Goal: Find specific page/section: Find specific page/section

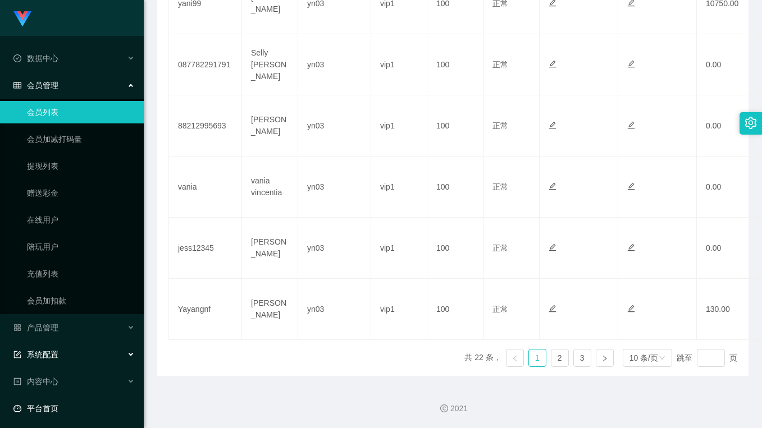
scroll to position [57, 0]
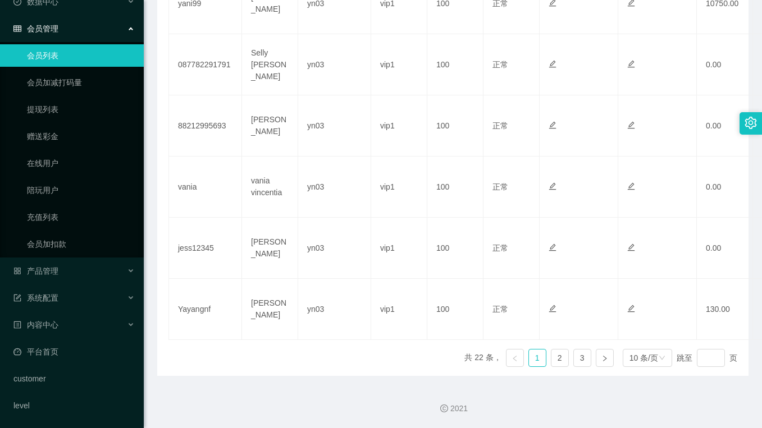
click at [68, 338] on li "内容中心" at bounding box center [72, 326] width 144 height 25
click at [63, 350] on link "平台首页" at bounding box center [73, 352] width 121 height 22
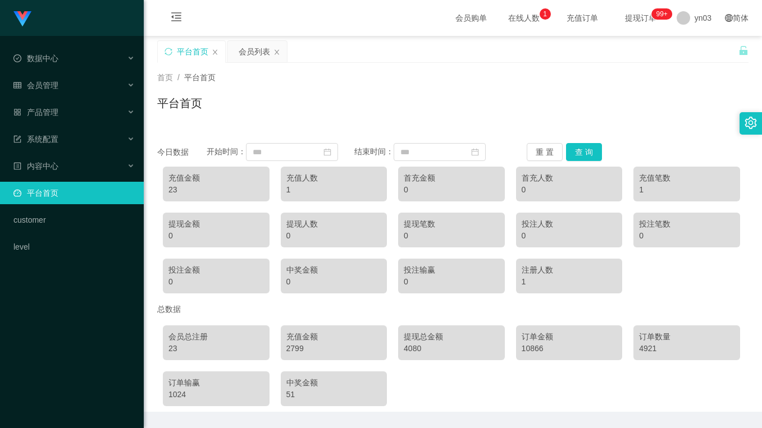
click at [438, 122] on div "首页 / 平台首页 / 平台首页" at bounding box center [453, 96] width 618 height 67
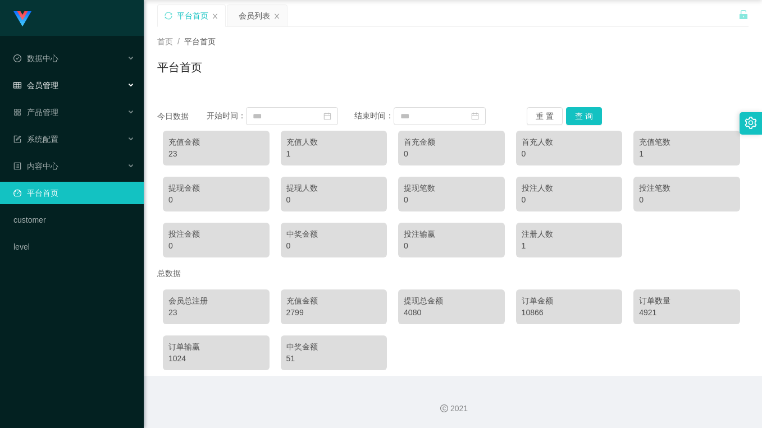
click at [76, 83] on div "会员管理" at bounding box center [72, 85] width 144 height 22
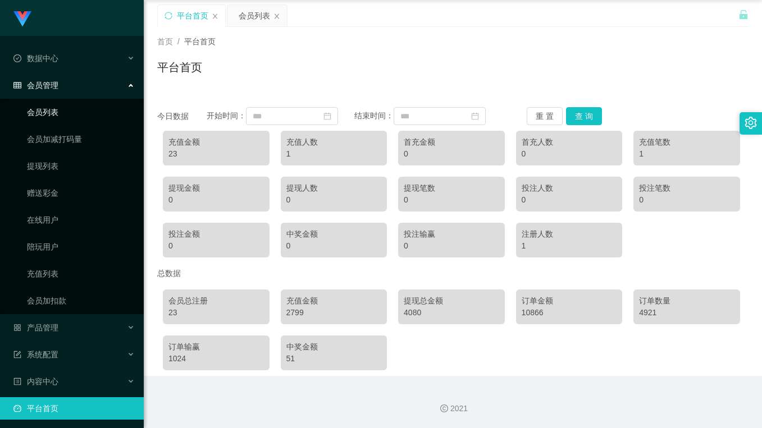
click at [47, 122] on link "会员列表" at bounding box center [81, 112] width 108 height 22
